Goal: Communication & Community: Answer question/provide support

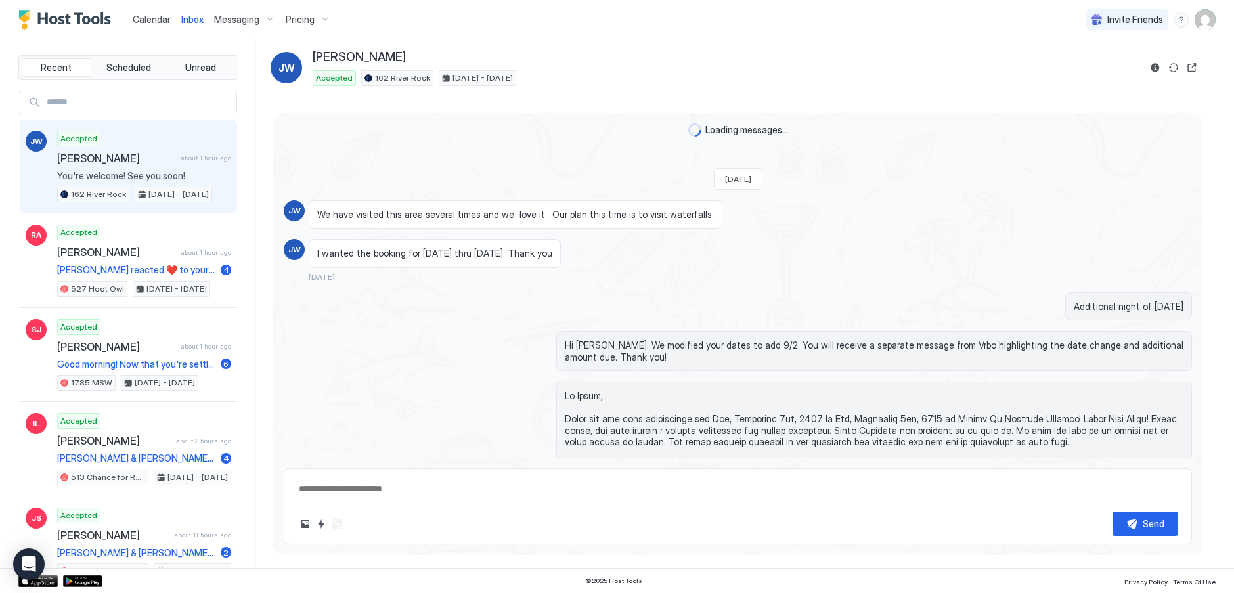
scroll to position [2321, 0]
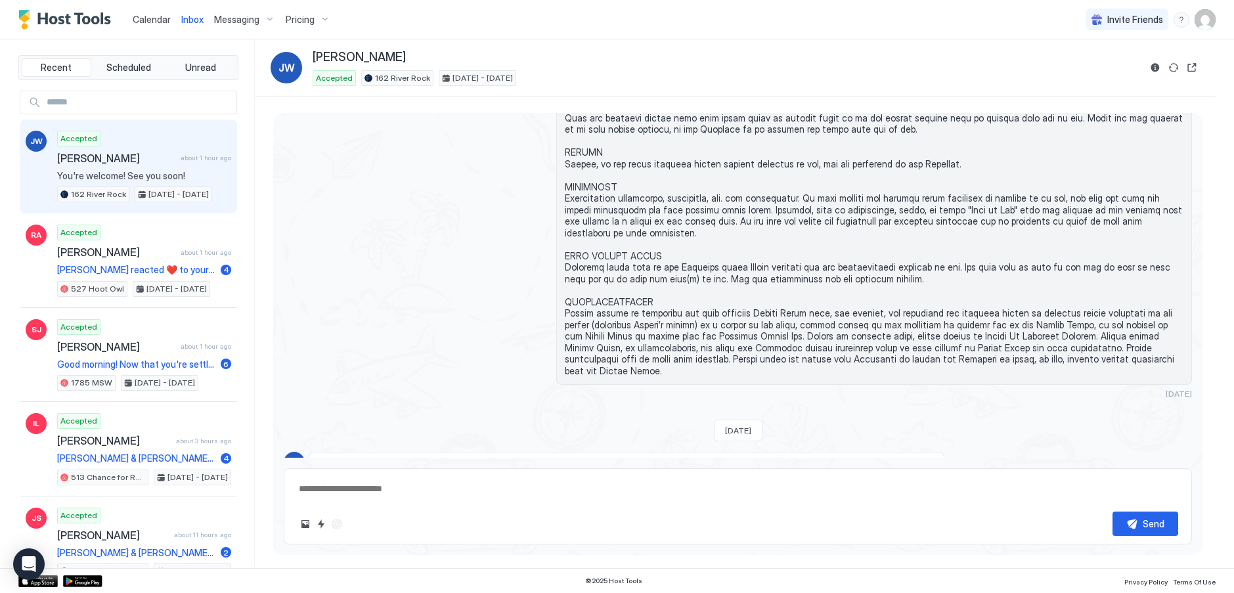
click at [188, 18] on span "Inbox" at bounding box center [192, 19] width 22 height 11
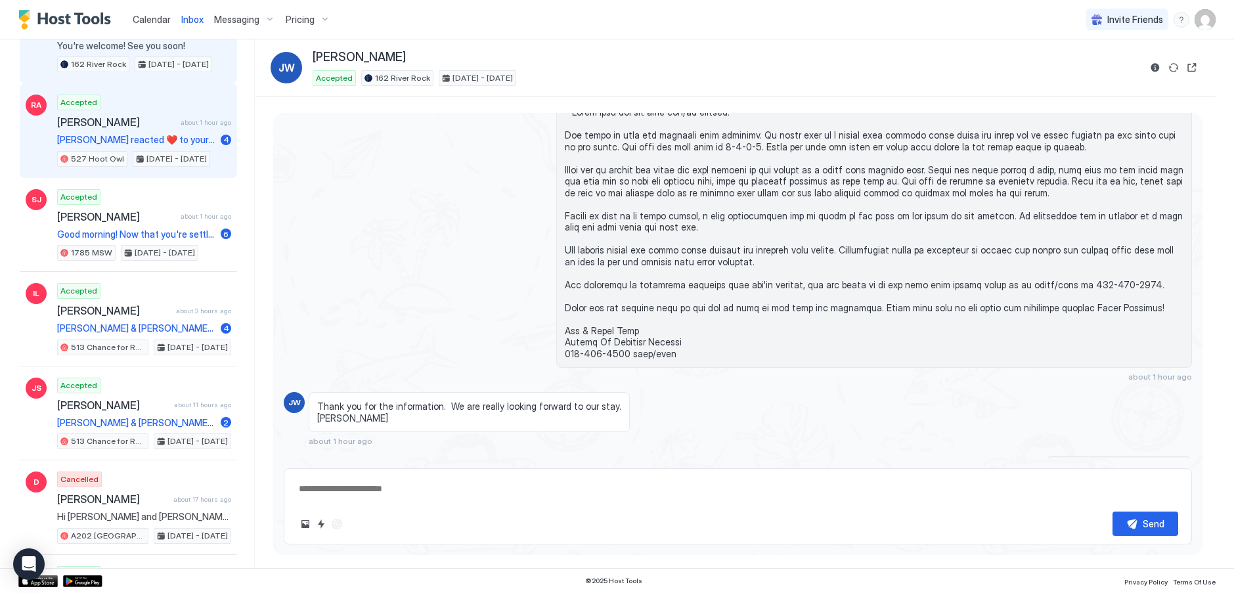
scroll to position [131, 0]
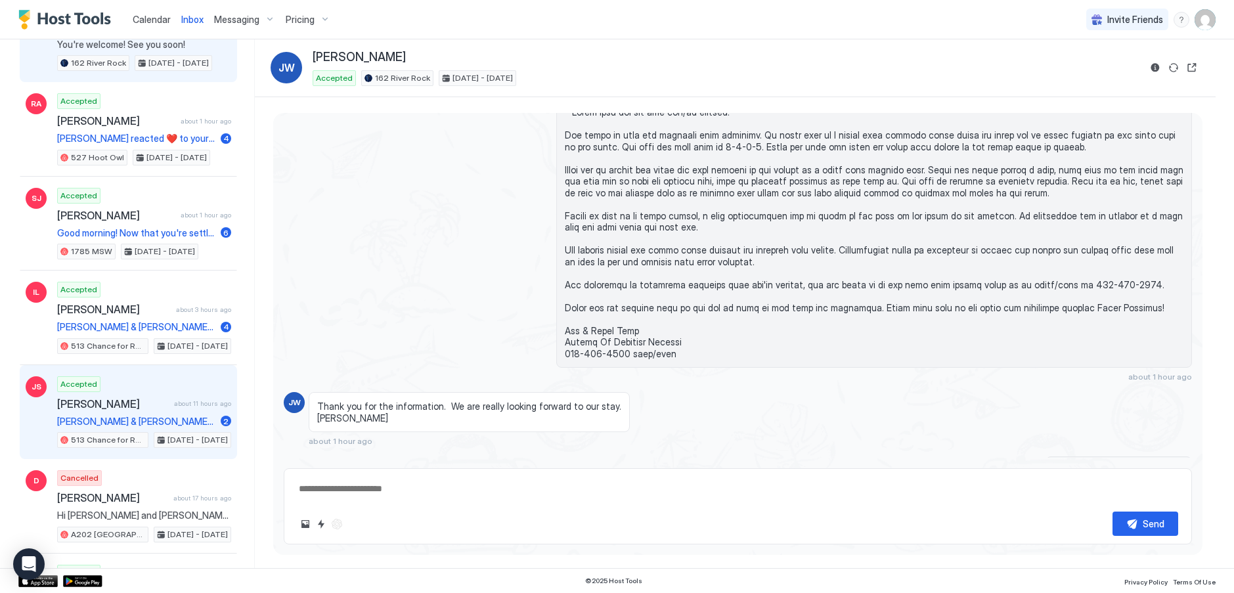
click at [93, 416] on span "[PERSON_NAME] & [PERSON_NAME] reacted ❤️ to [PERSON_NAME]’s message" at bounding box center [136, 422] width 158 height 12
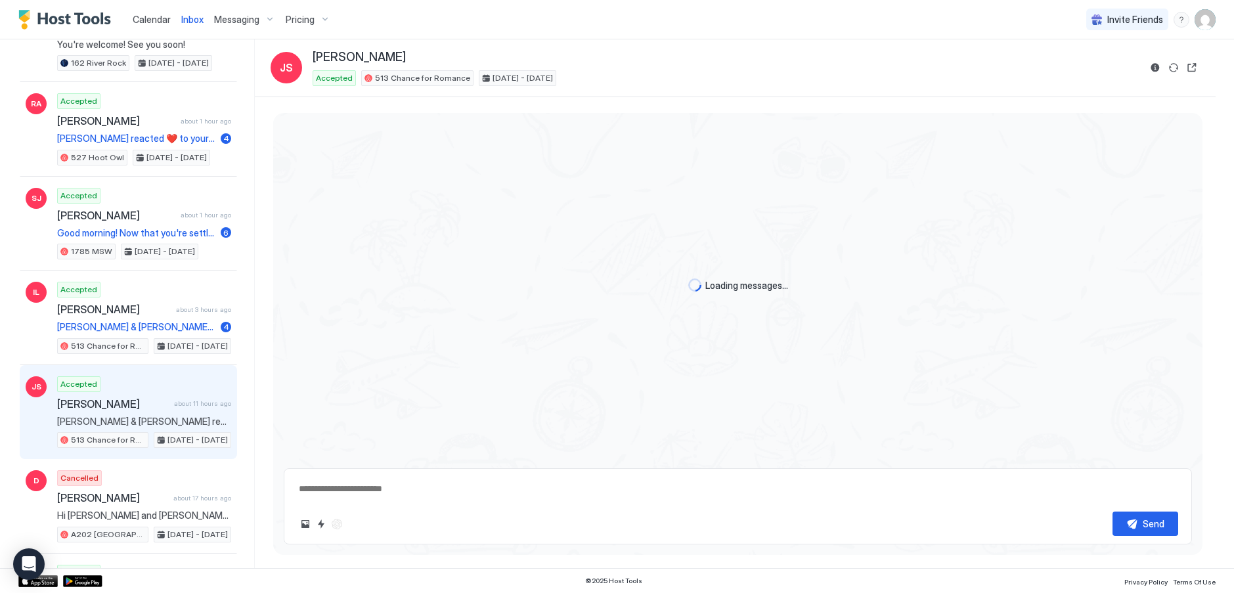
type textarea "*"
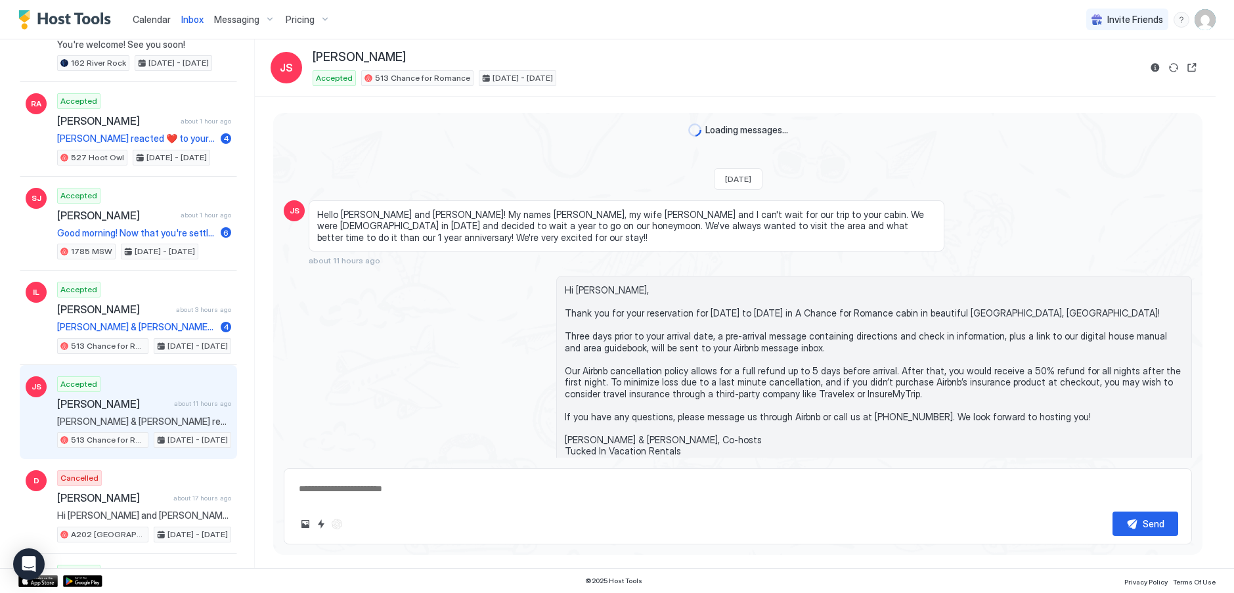
scroll to position [61, 0]
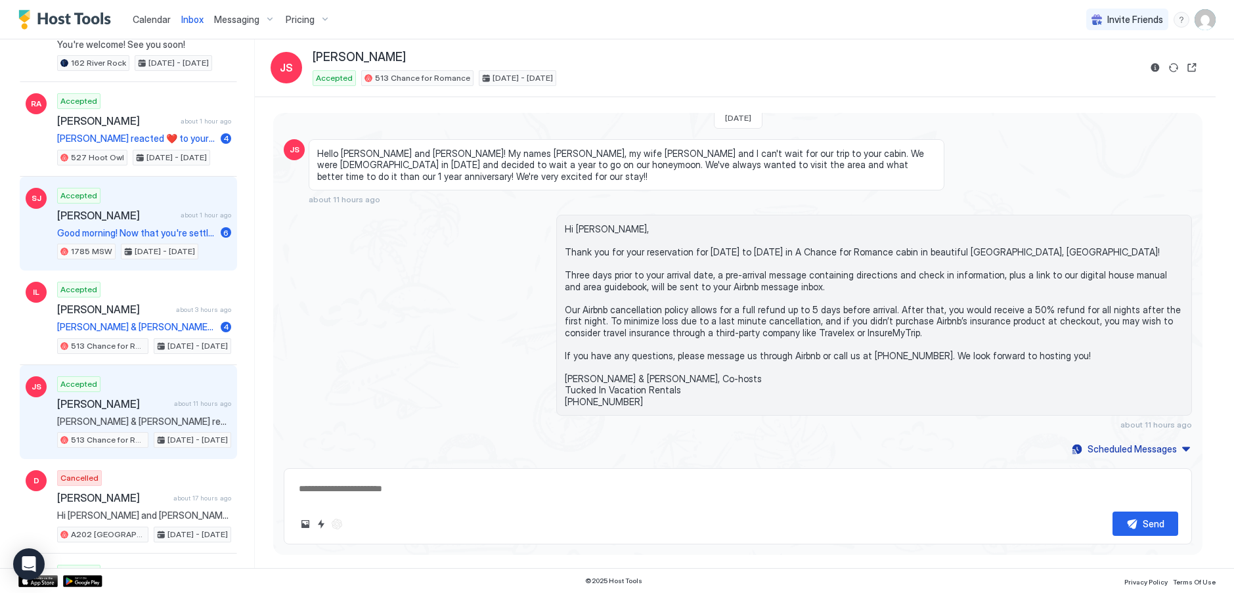
click at [117, 218] on span "[PERSON_NAME]" at bounding box center [116, 215] width 118 height 13
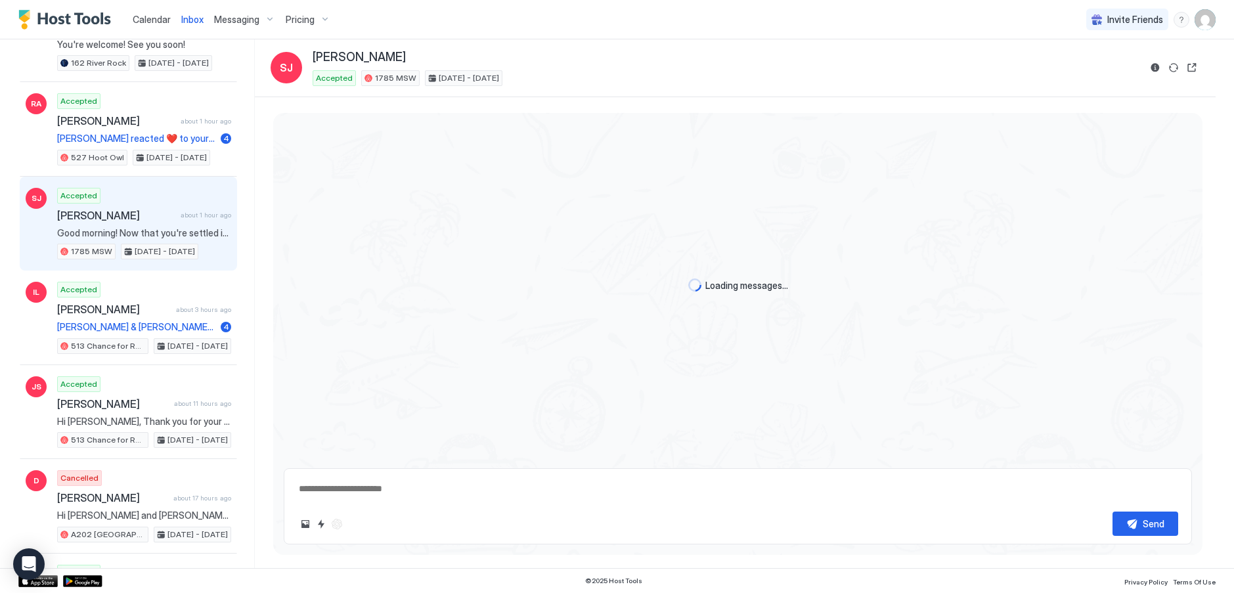
scroll to position [1427, 0]
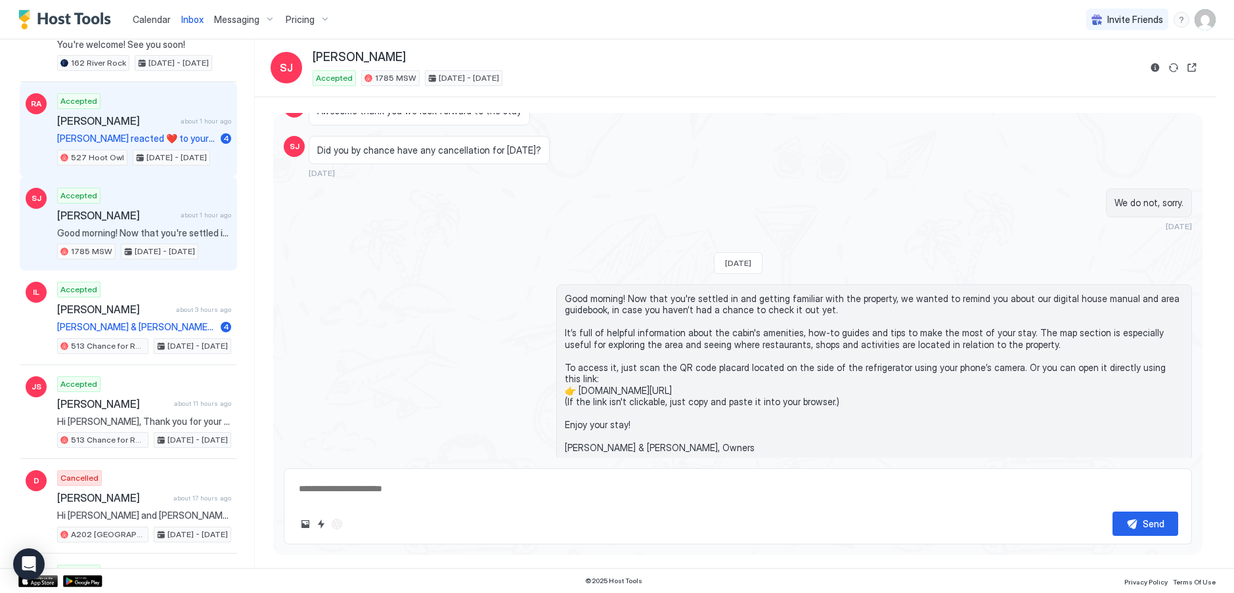
click at [119, 118] on span "[PERSON_NAME]" at bounding box center [116, 120] width 118 height 13
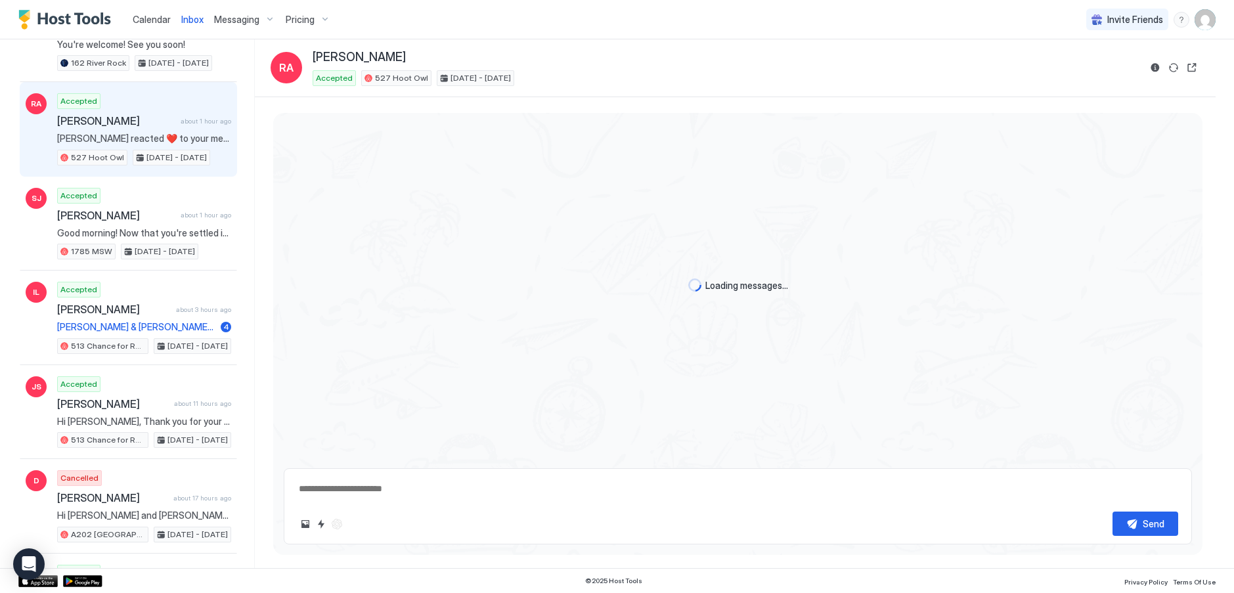
scroll to position [1000, 0]
